Goal: Check status: Check status

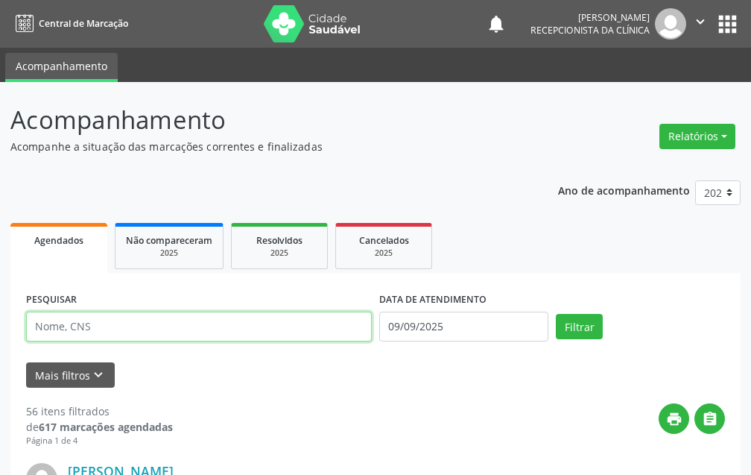
click at [215, 335] on input "text" at bounding box center [199, 327] width 346 height 30
type input "17959"
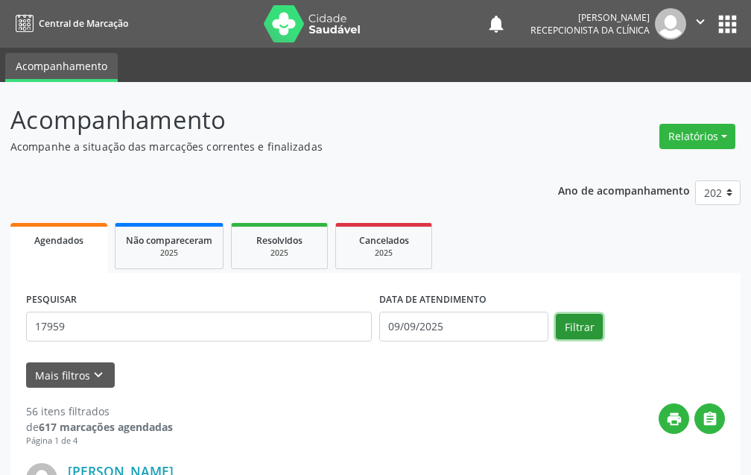
click at [579, 329] on button "Filtrar" at bounding box center [579, 326] width 47 height 25
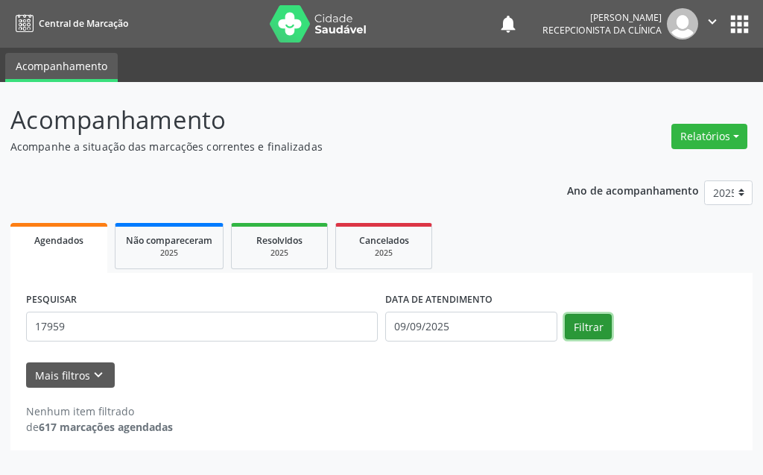
click at [589, 331] on button "Filtrar" at bounding box center [588, 326] width 47 height 25
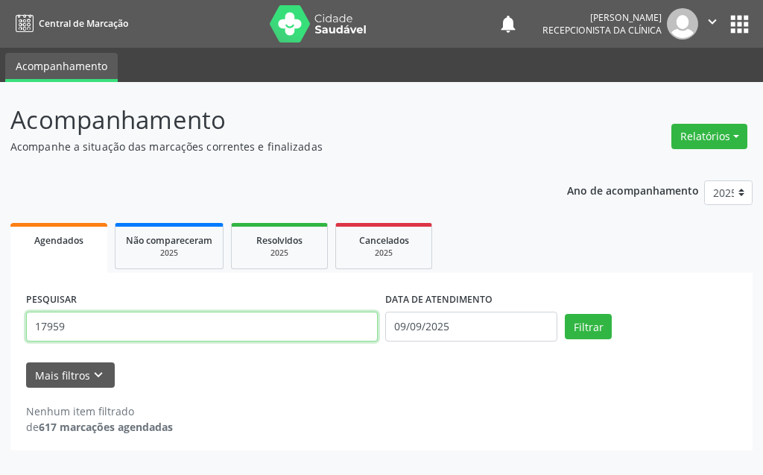
drag, startPoint x: 84, startPoint y: 329, endPoint x: 9, endPoint y: 349, distance: 77.9
click at [9, 349] on div "Acompanhamento Acompanhe a situação das marcações correntes e finalizadas Relat…" at bounding box center [381, 278] width 763 height 393
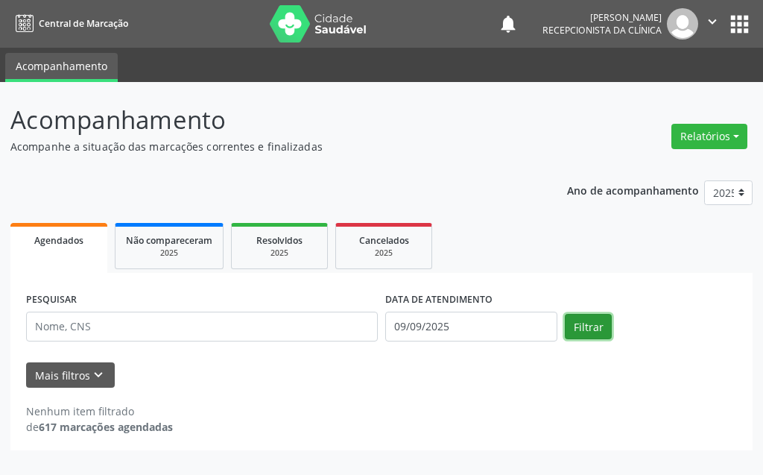
click at [589, 328] on button "Filtrar" at bounding box center [588, 326] width 47 height 25
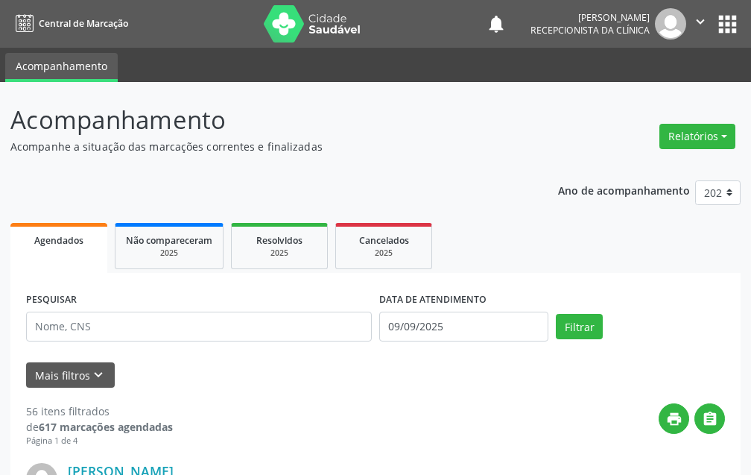
scroll to position [149, 0]
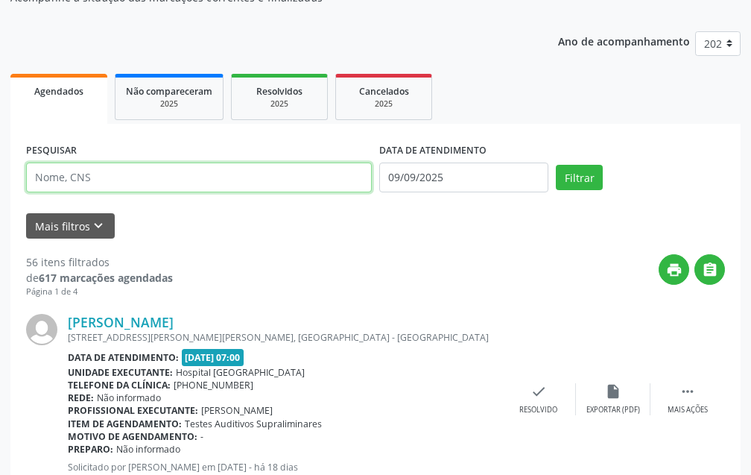
click at [177, 169] on input "text" at bounding box center [199, 177] width 346 height 30
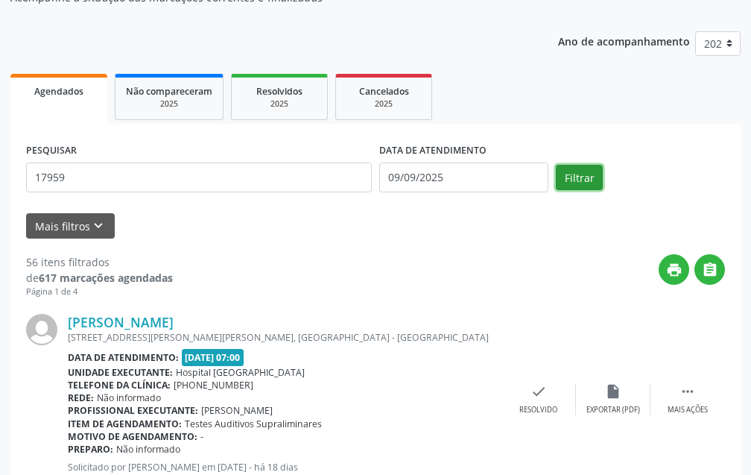
click at [585, 178] on button "Filtrar" at bounding box center [579, 177] width 47 height 25
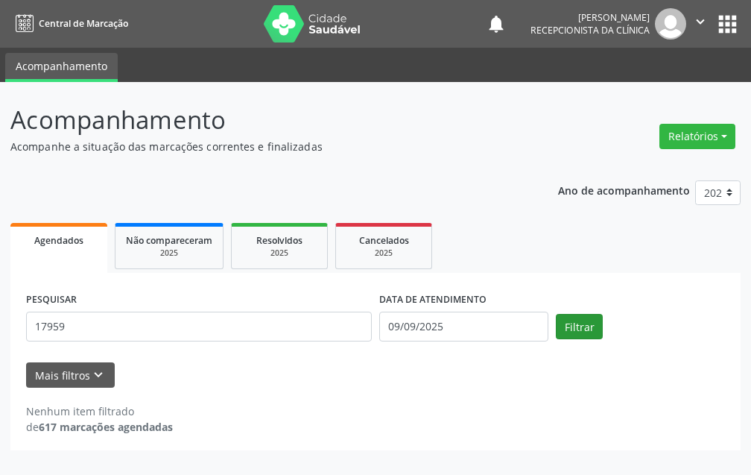
scroll to position [0, 0]
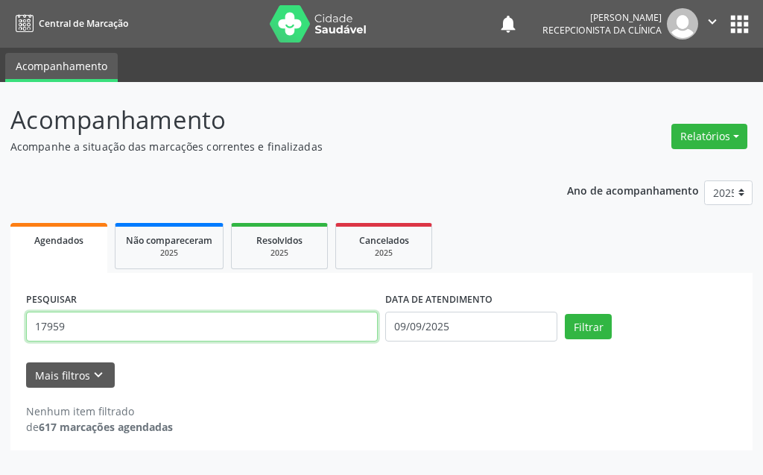
drag, startPoint x: 119, startPoint y: 325, endPoint x: 0, endPoint y: 274, distance: 129.6
click at [0, 274] on div "Acompanhamento Acompanhe a situação das marcações correntes e finalizadas Relat…" at bounding box center [381, 278] width 763 height 393
click at [145, 321] on input "17959" at bounding box center [202, 327] width 352 height 30
type input "1"
type input "[PERSON_NAME]"
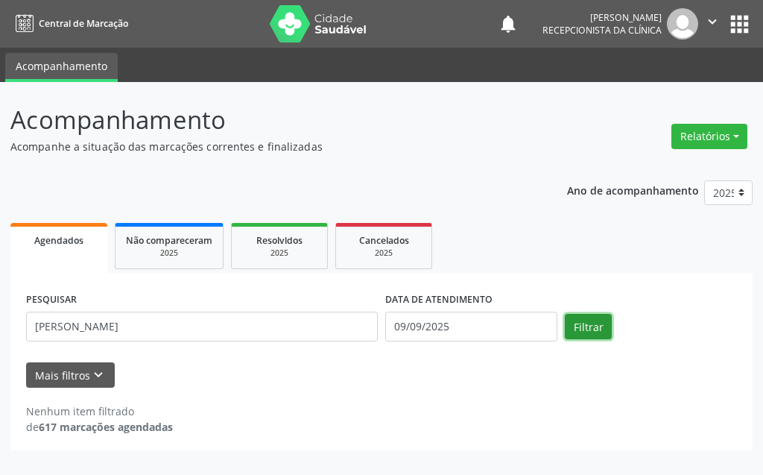
click at [578, 315] on button "Filtrar" at bounding box center [588, 326] width 47 height 25
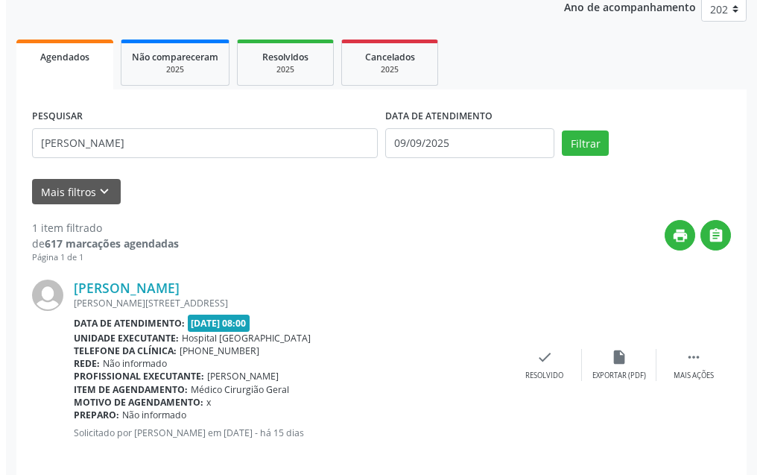
scroll to position [200, 0]
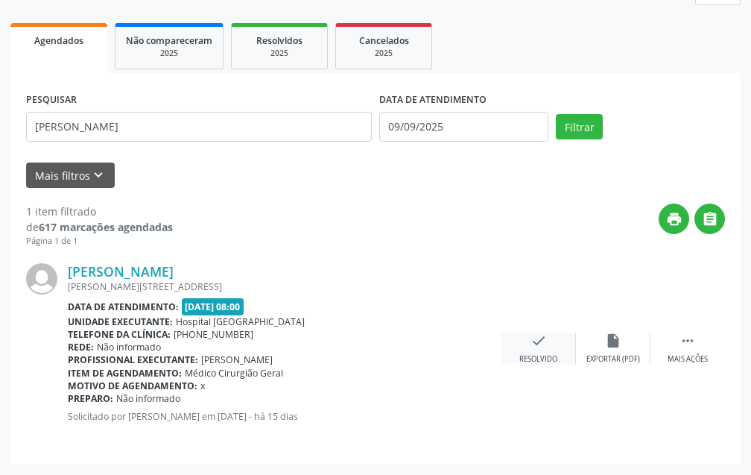
click at [531, 349] on icon "check" at bounding box center [539, 340] width 16 height 16
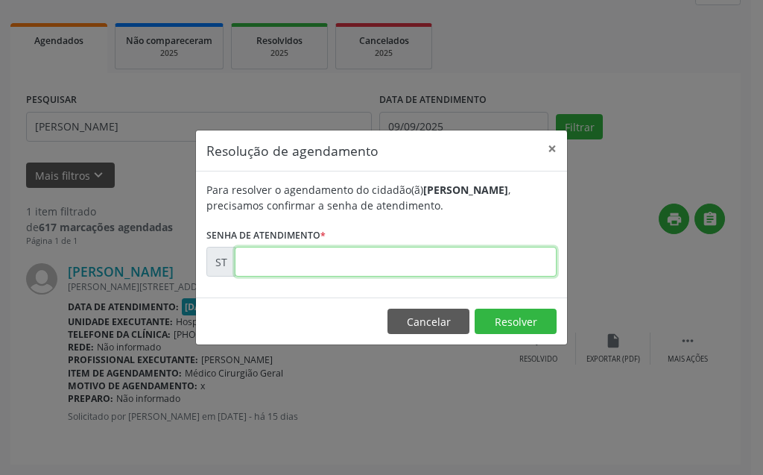
click at [431, 268] on input "text" at bounding box center [396, 262] width 322 height 30
type input "00017959"
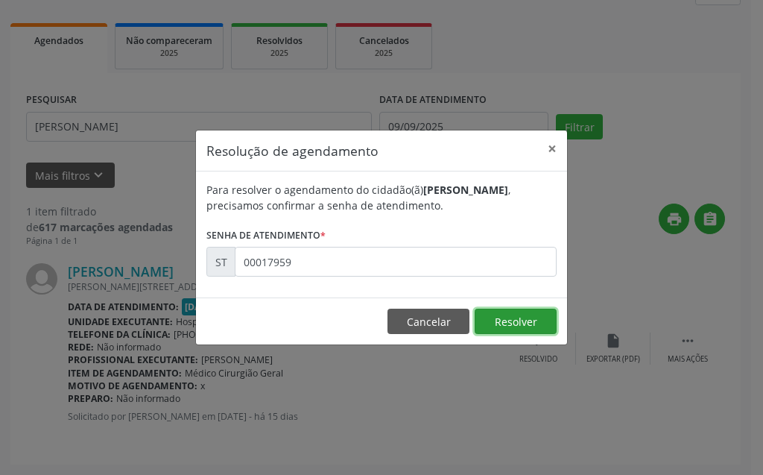
click at [535, 328] on button "Resolver" at bounding box center [516, 321] width 82 height 25
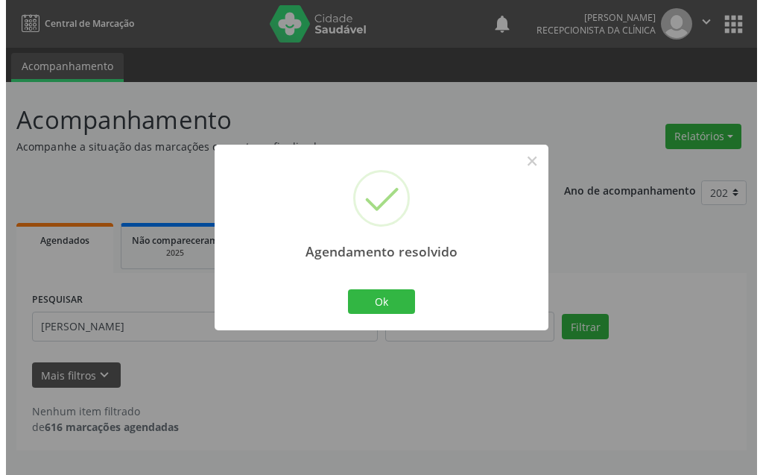
scroll to position [0, 0]
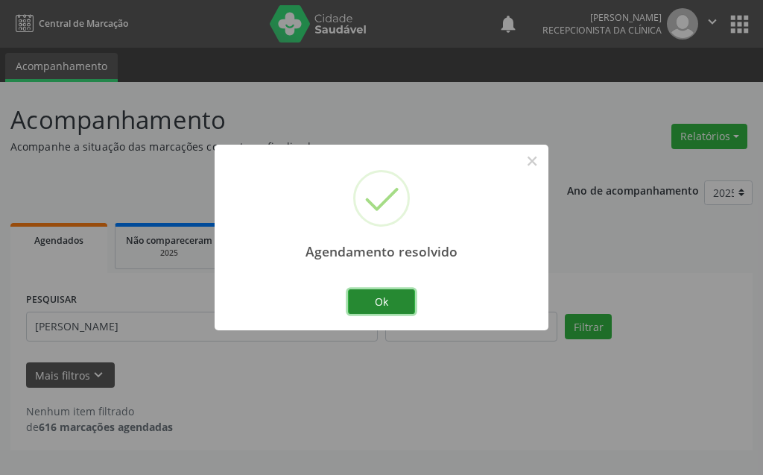
click at [392, 300] on button "Ok" at bounding box center [381, 301] width 67 height 25
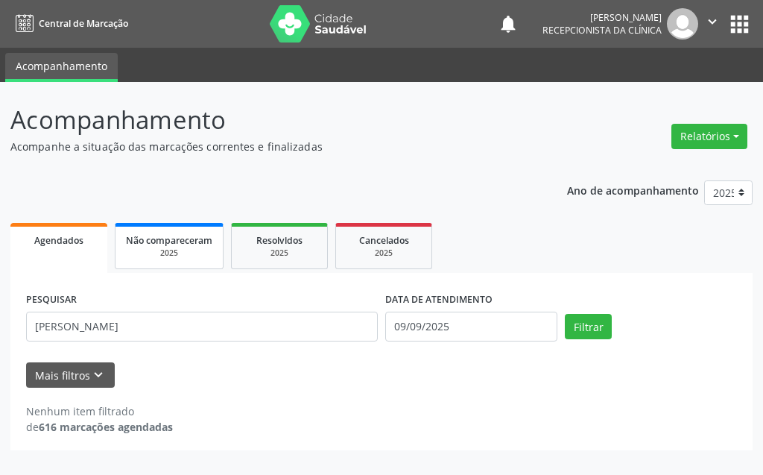
drag, startPoint x: 166, startPoint y: 241, endPoint x: 762, endPoint y: 317, distance: 601.0
click at [166, 242] on span "Não compareceram" at bounding box center [169, 240] width 86 height 13
